Goal: Navigation & Orientation: Find specific page/section

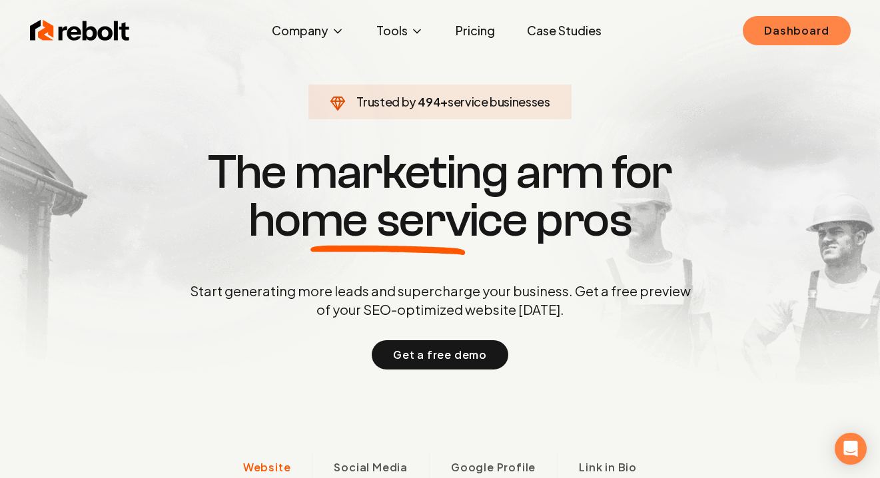
click at [763, 27] on link "Dashboard" at bounding box center [796, 30] width 107 height 29
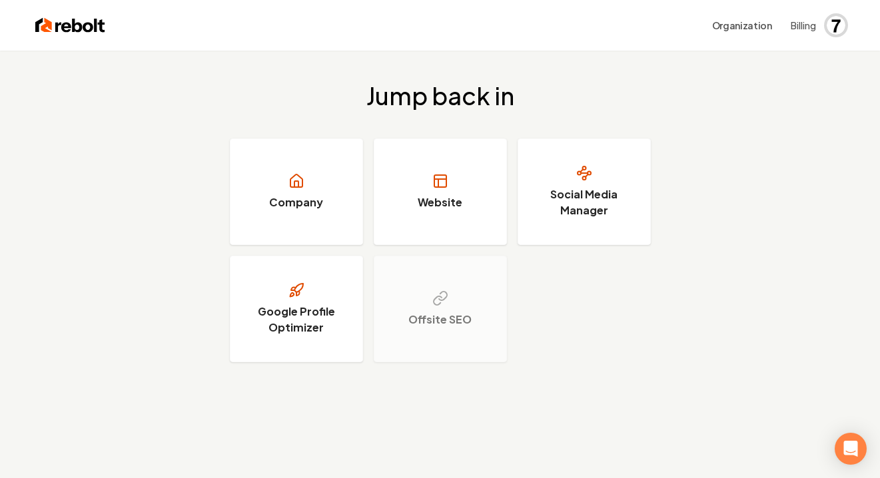
click at [842, 26] on span "Open user button" at bounding box center [835, 25] width 19 height 19
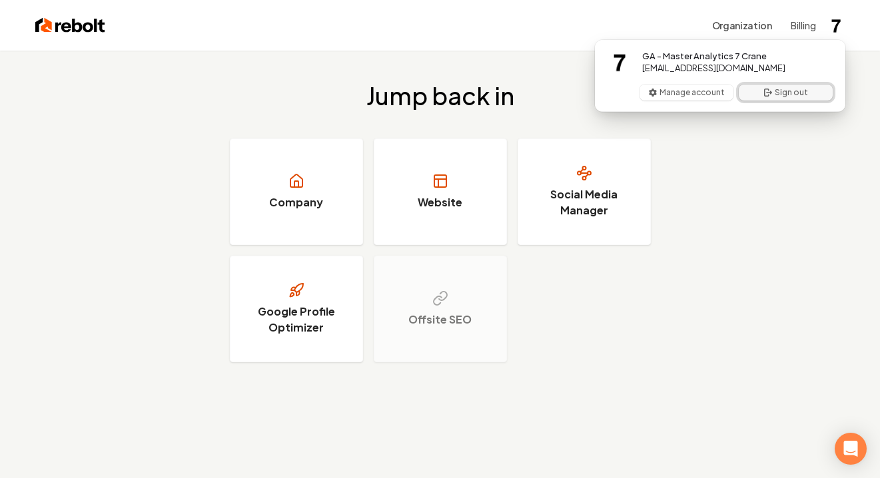
click at [772, 94] on icon "User button popover" at bounding box center [767, 92] width 11 height 11
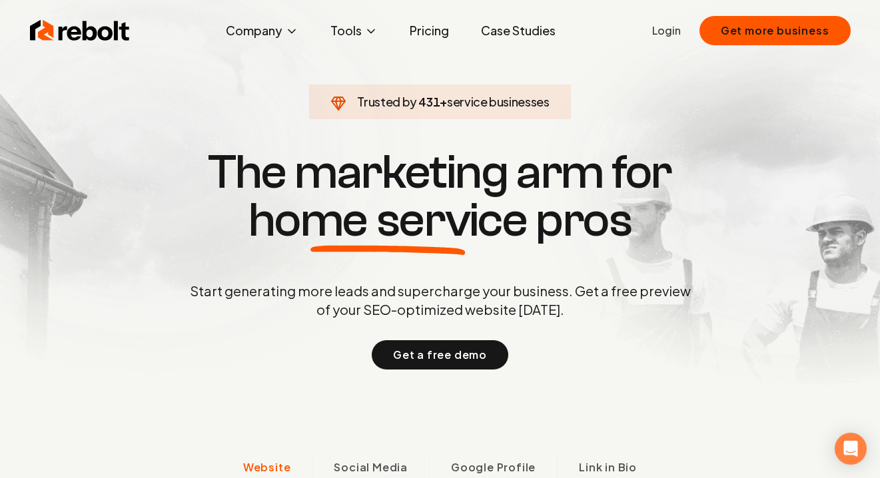
click at [669, 36] on link "Login" at bounding box center [666, 31] width 29 height 16
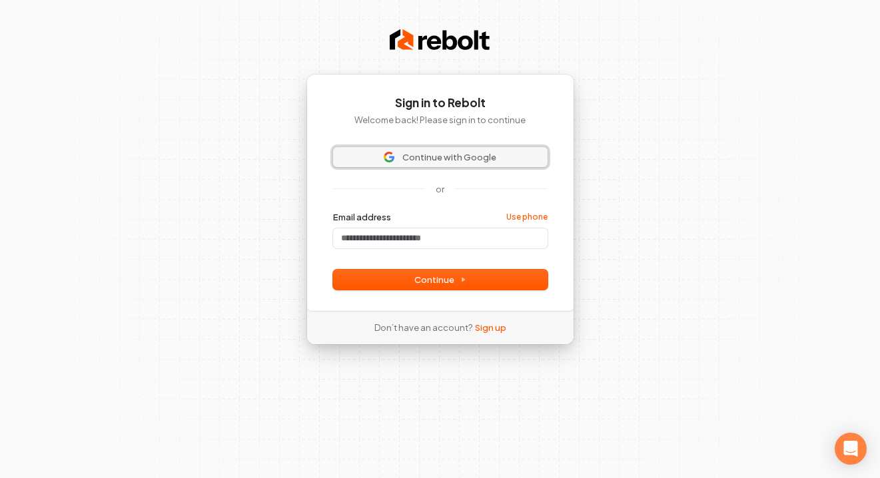
click at [483, 160] on span "Continue with Google" at bounding box center [449, 157] width 94 height 12
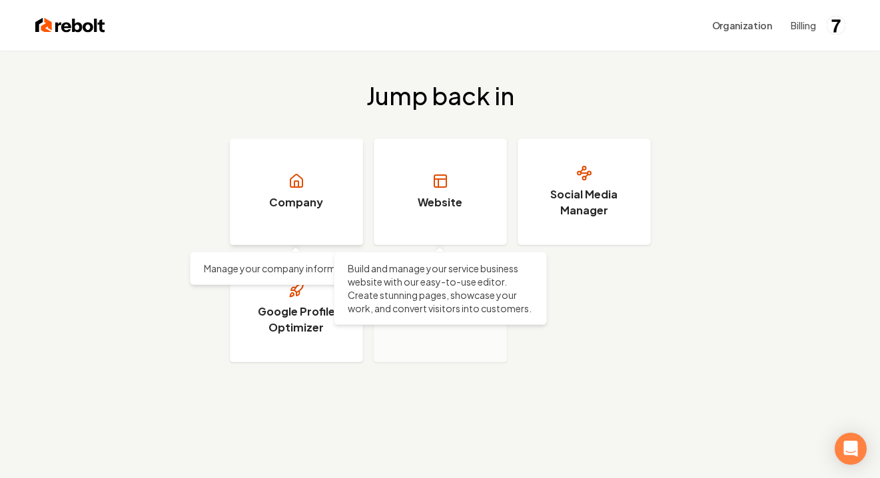
click at [296, 183] on icon at bounding box center [296, 181] width 16 height 16
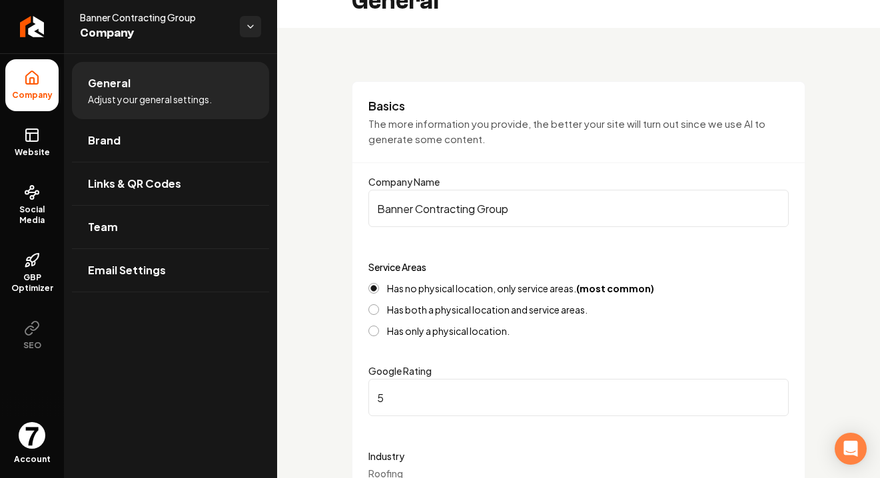
scroll to position [17, 0]
